Goal: Obtain resource: Download file/media

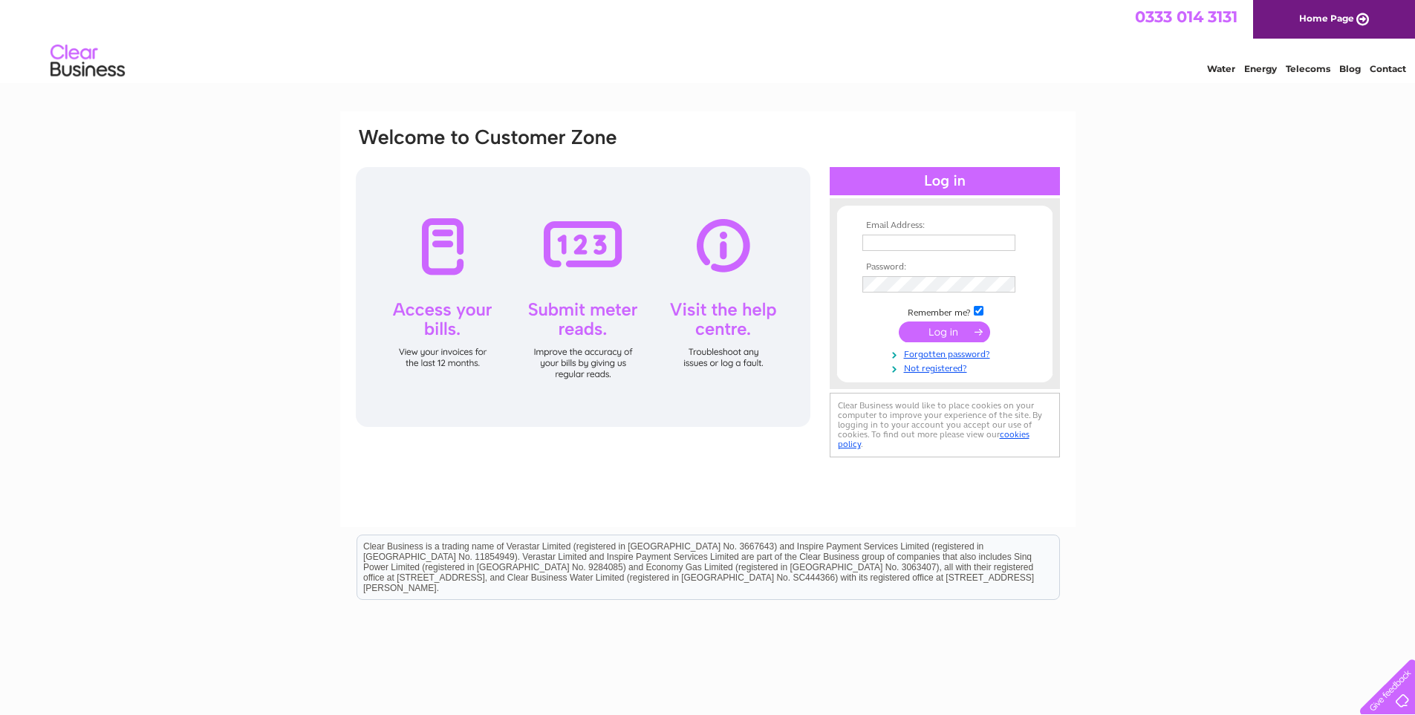
type input "yvonne@abc4d.co.uk"
click at [958, 335] on input "submit" at bounding box center [944, 332] width 91 height 21
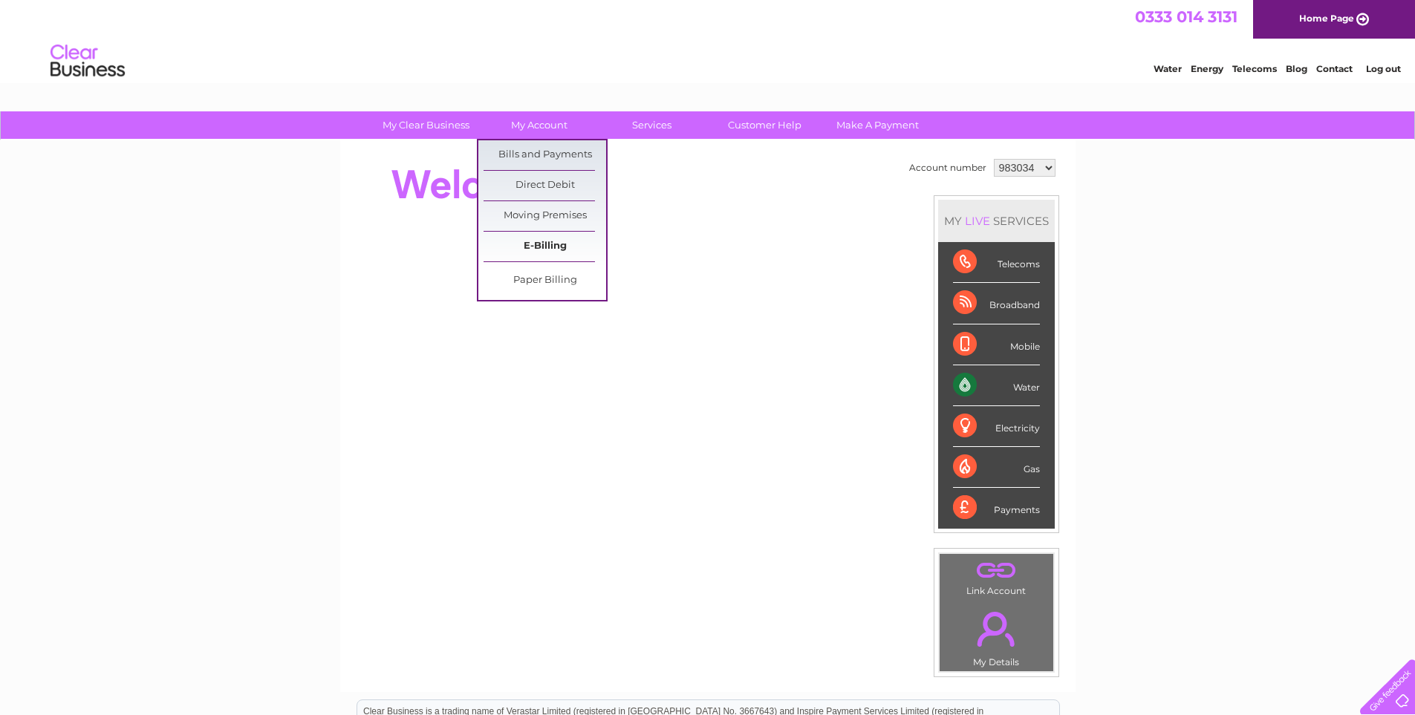
click at [543, 245] on link "E-Billing" at bounding box center [545, 247] width 123 height 30
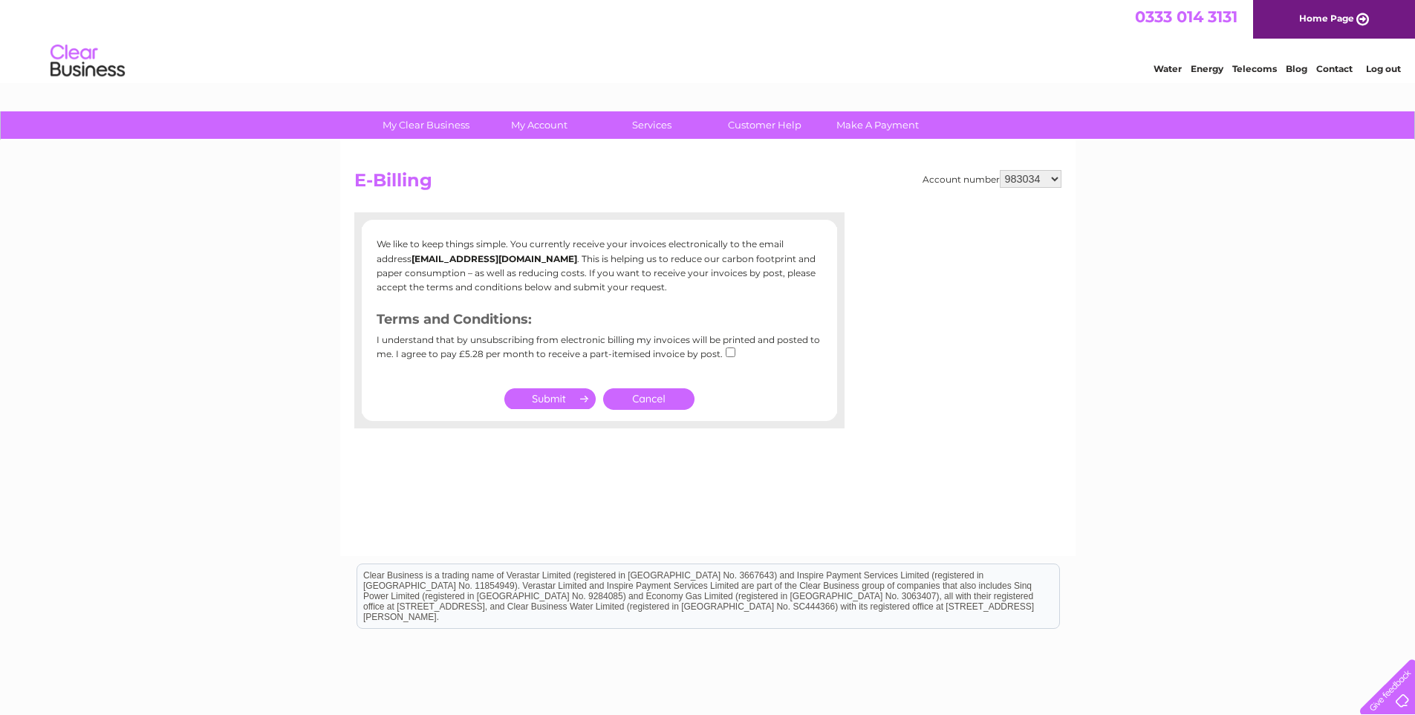
scroll to position [106, 0]
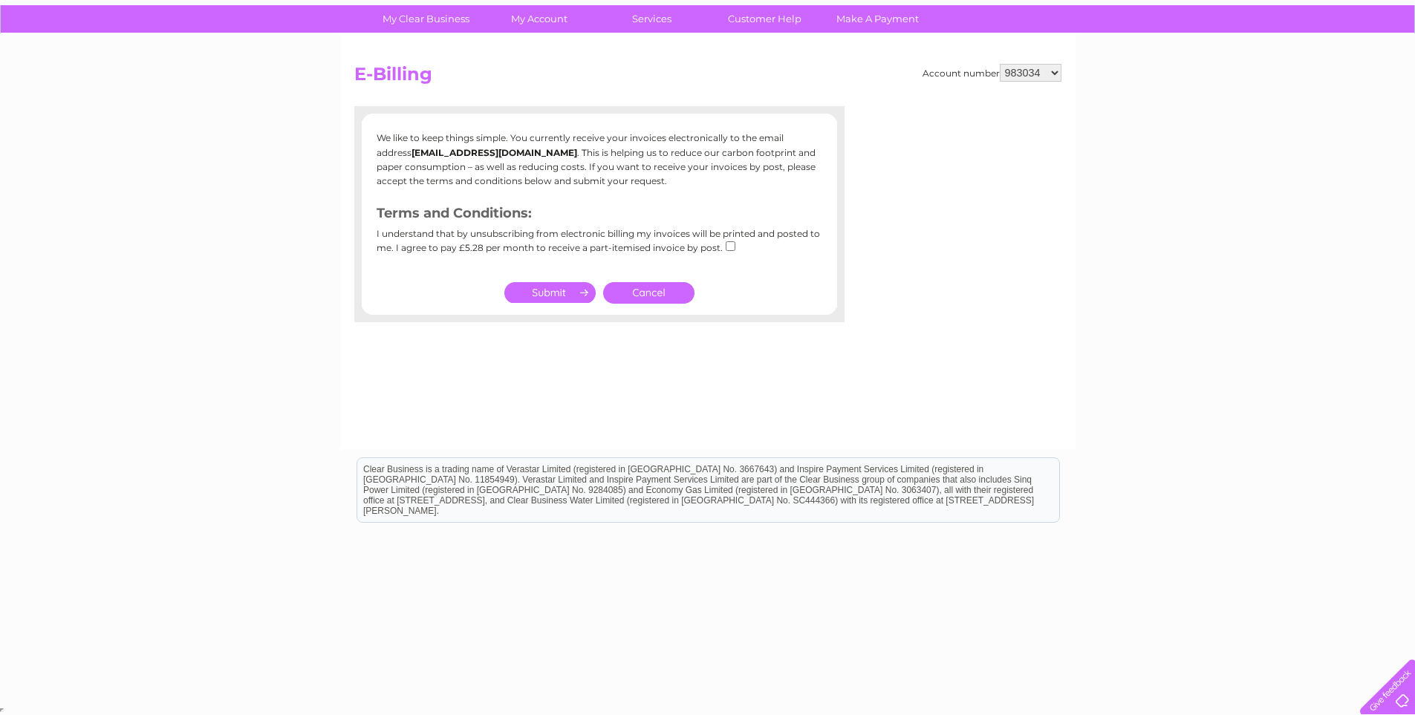
click at [656, 296] on link "Cancel" at bounding box center [648, 293] width 91 height 22
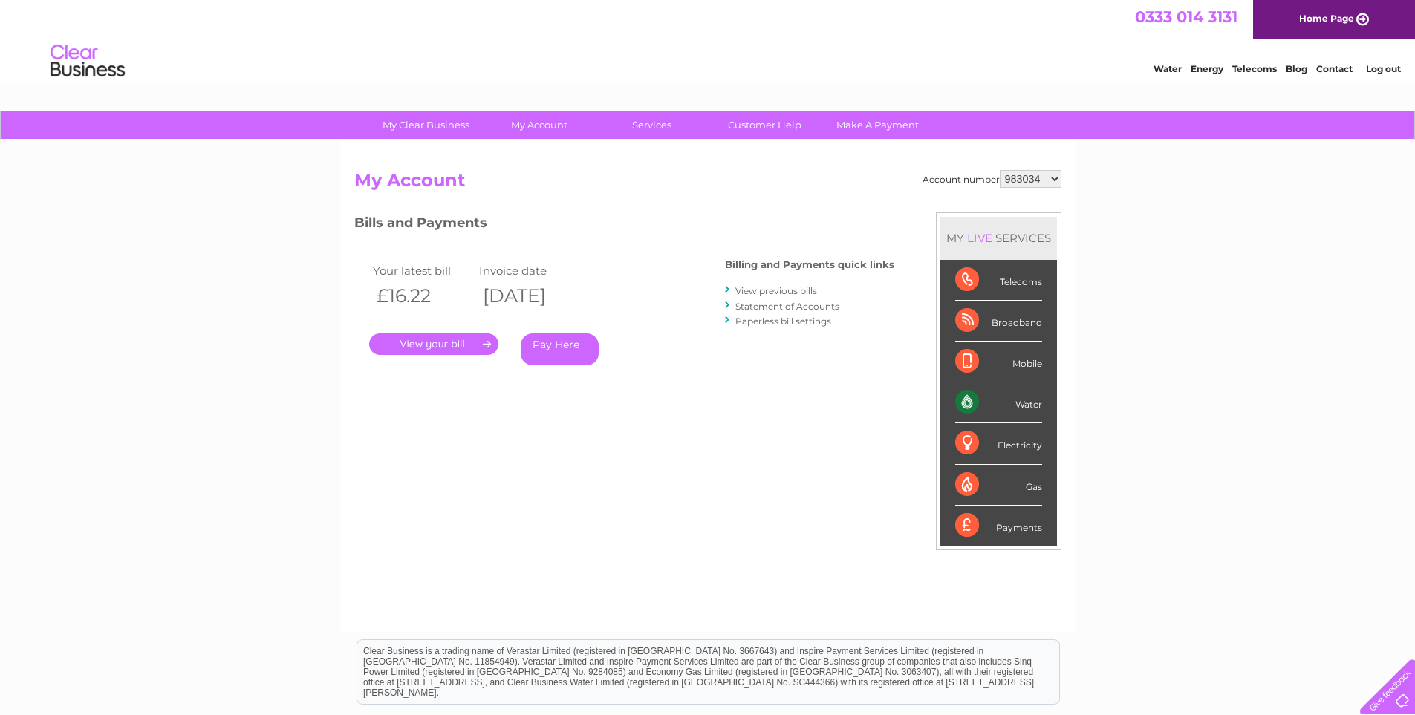
click at [432, 341] on link "." at bounding box center [433, 345] width 129 height 22
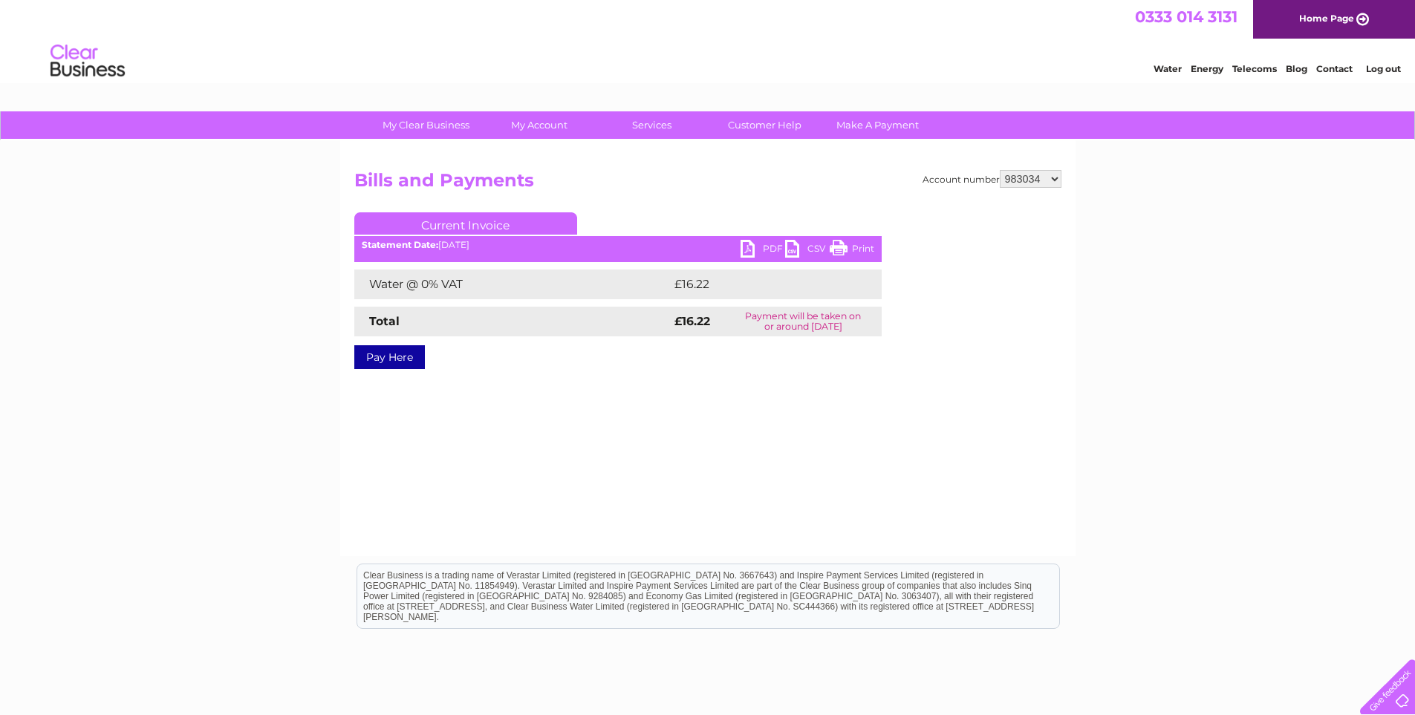
click at [748, 247] on link "PDF" at bounding box center [763, 251] width 45 height 22
click at [768, 247] on link "PDF" at bounding box center [763, 251] width 45 height 22
click at [1047, 179] on select "983034 1031831 1147363" at bounding box center [1031, 179] width 62 height 18
select select "1031831"
click at [1000, 170] on select "983034 1031831 1147363" at bounding box center [1031, 179] width 62 height 18
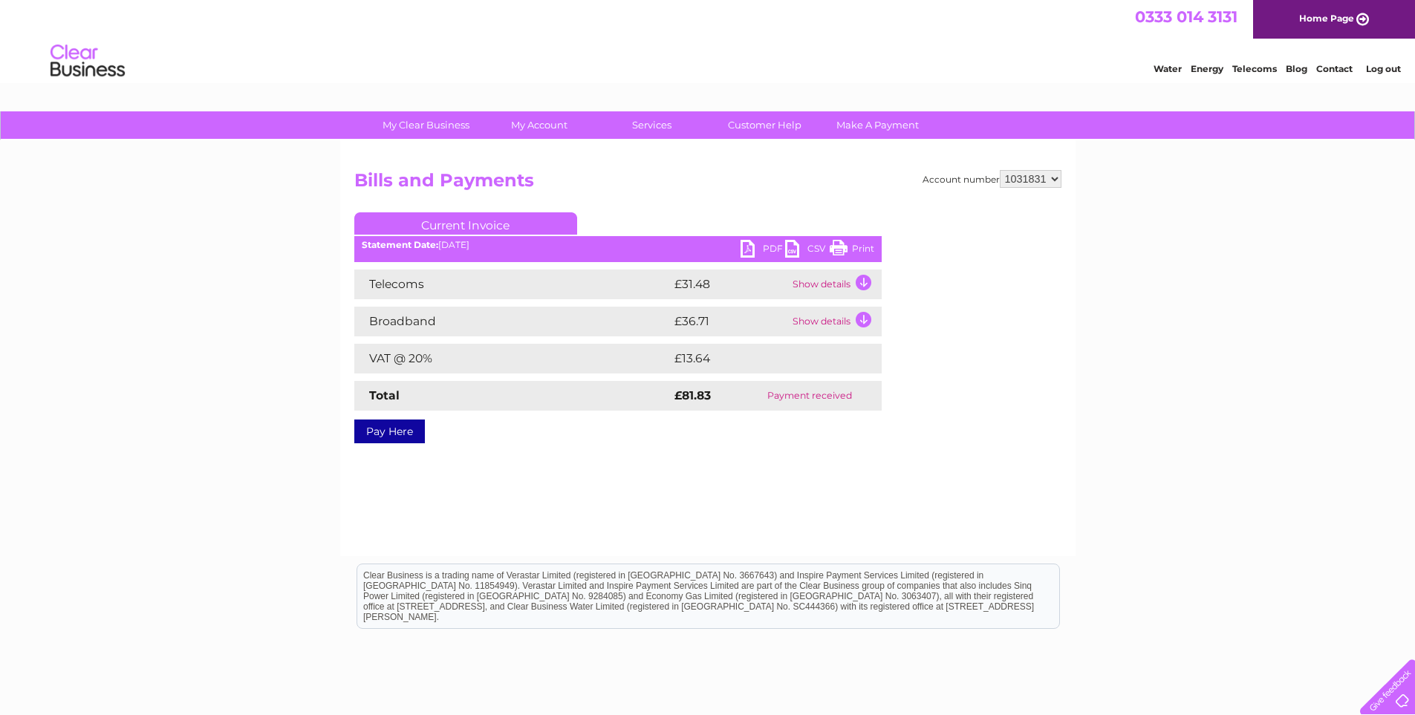
click at [1034, 178] on select "983034 1031831 1147363" at bounding box center [1031, 179] width 62 height 18
select select "1147363"
click at [1000, 170] on select "983034 1031831 1147363" at bounding box center [1031, 179] width 62 height 18
click at [1056, 172] on select "983034 1031831 1147363" at bounding box center [1031, 179] width 62 height 18
click at [1000, 170] on select "983034 1031831 1147363" at bounding box center [1031, 179] width 62 height 18
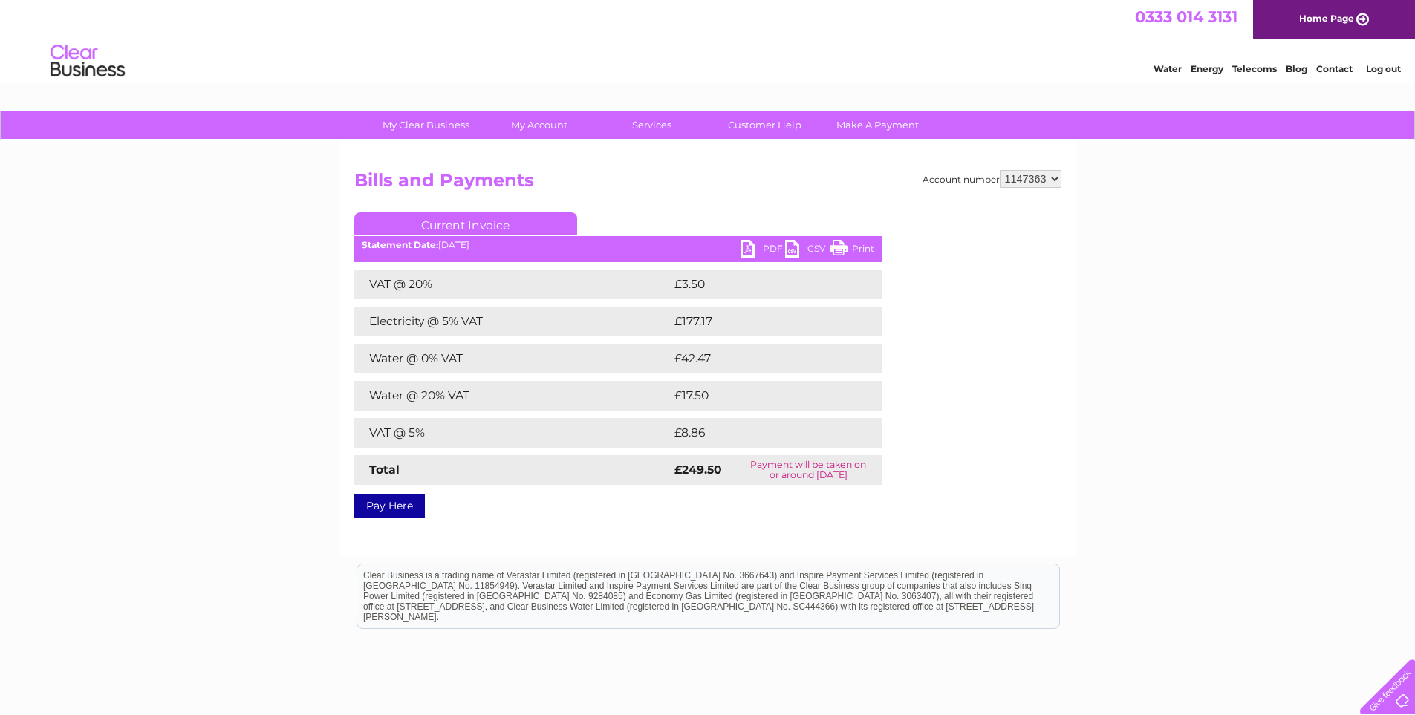
click at [747, 253] on link "PDF" at bounding box center [763, 251] width 45 height 22
